Goal: Task Accomplishment & Management: Use online tool/utility

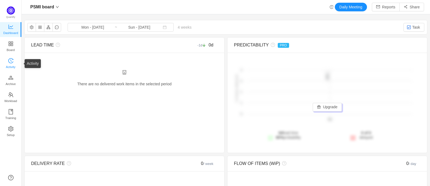
click at [12, 62] on span "Activity" at bounding box center [10, 67] width 9 height 11
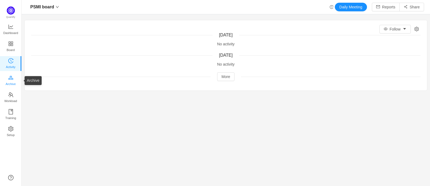
click at [9, 81] on span "Archive" at bounding box center [11, 84] width 10 height 11
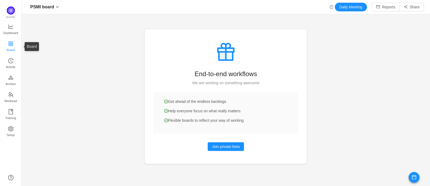
click at [12, 44] on icon "icon: appstore" at bounding box center [10, 43] width 5 height 5
click at [11, 44] on icon "icon: appstore" at bounding box center [10, 43] width 5 height 5
click at [12, 28] on span "Dashboard" at bounding box center [10, 33] width 15 height 11
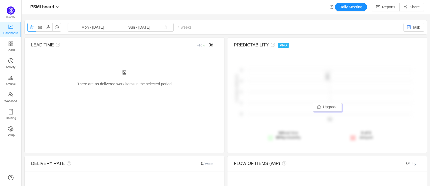
click at [33, 29] on button "button" at bounding box center [31, 27] width 9 height 9
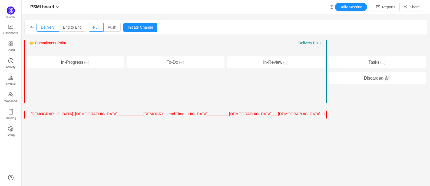
click at [31, 26] on icon "icon: arrow-left" at bounding box center [32, 27] width 4 height 4
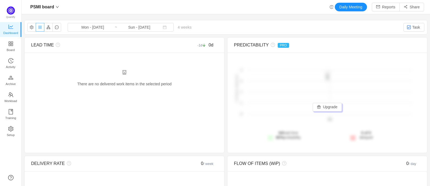
click at [39, 28] on button "button" at bounding box center [40, 27] width 9 height 9
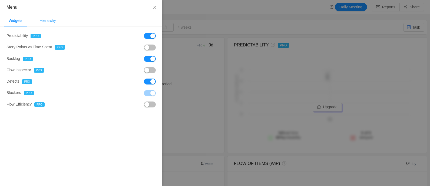
click at [50, 21] on div "Hierarchy" at bounding box center [47, 21] width 25 height 12
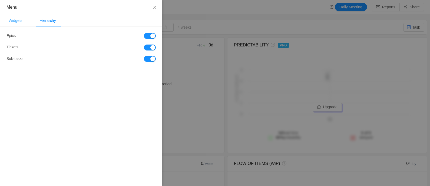
click at [22, 21] on div "Widgets" at bounding box center [15, 21] width 22 height 12
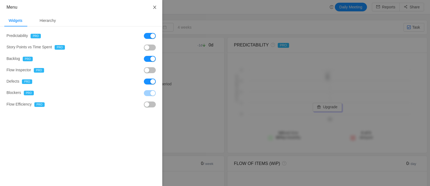
click at [155, 7] on icon "icon: close" at bounding box center [154, 7] width 3 height 3
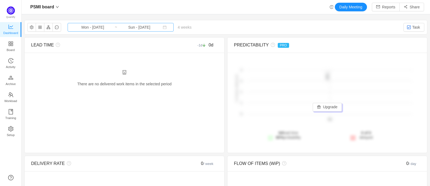
click at [81, 28] on input "Mon - [DATE]" at bounding box center [93, 27] width 44 height 6
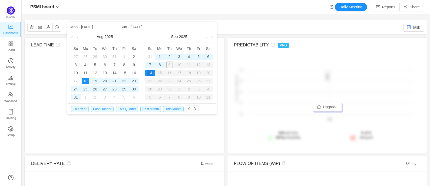
click at [79, 36] on link at bounding box center [77, 36] width 5 height 11
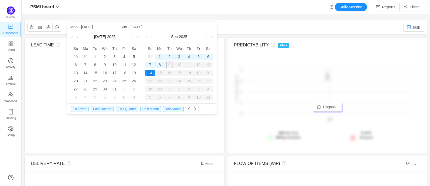
click at [79, 36] on link at bounding box center [77, 36] width 5 height 11
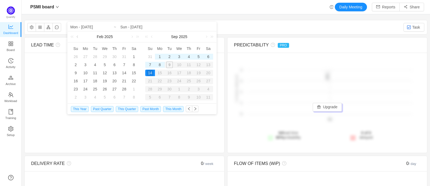
click at [79, 36] on link at bounding box center [77, 36] width 5 height 11
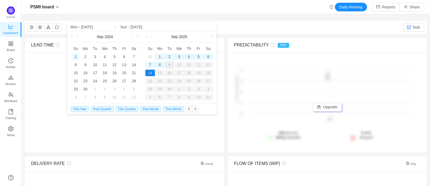
click at [77, 56] on div "1" at bounding box center [75, 57] width 6 height 6
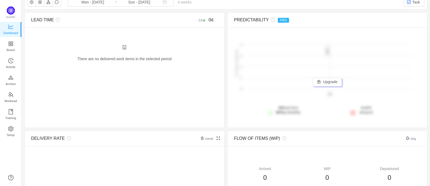
scroll to position [67, 0]
